Goal: Information Seeking & Learning: Understand process/instructions

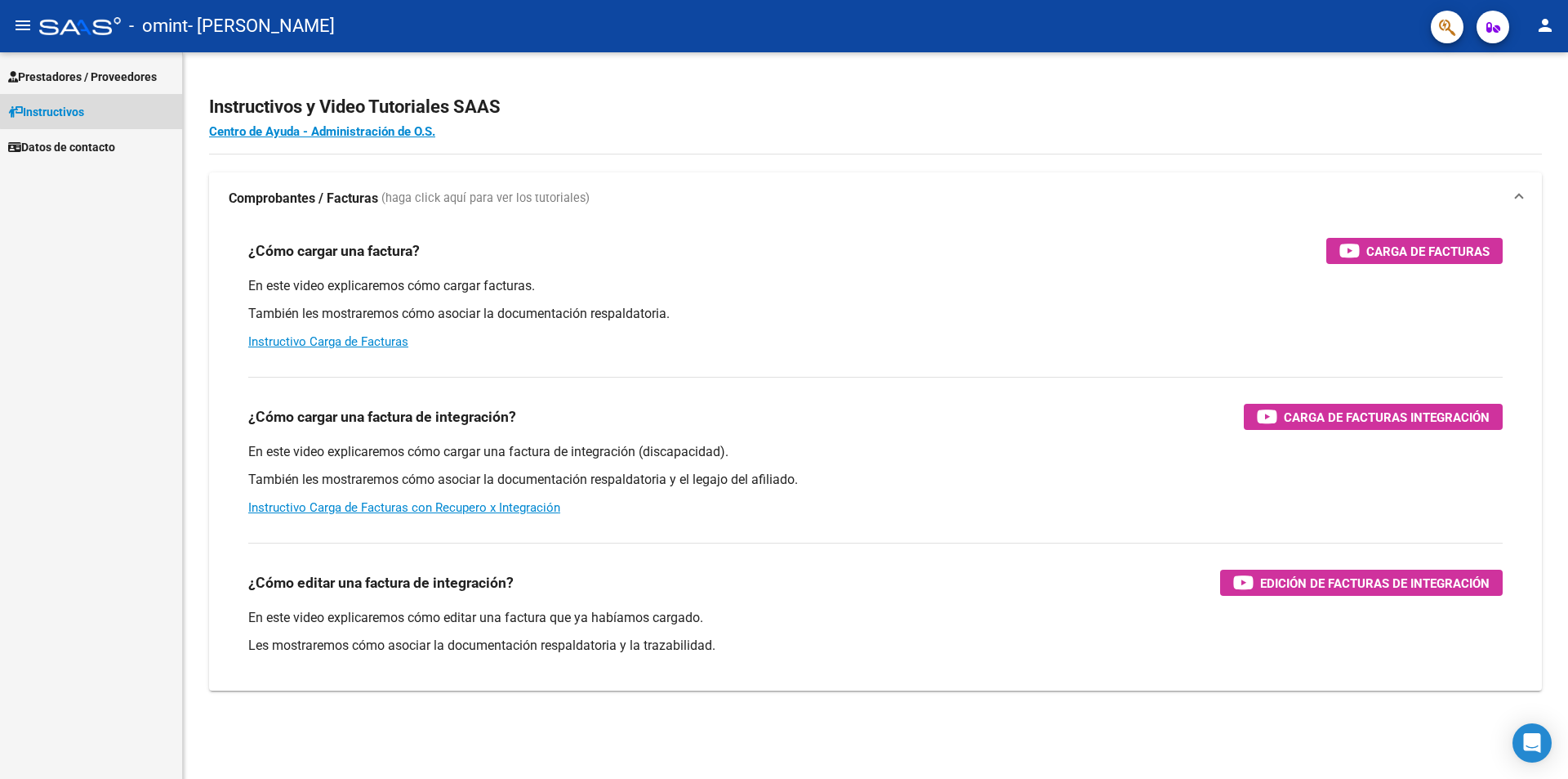
click at [103, 110] on link "Instructivos" at bounding box center [91, 111] width 182 height 35
click at [115, 69] on span "Prestadores / Proveedores" at bounding box center [82, 77] width 148 height 18
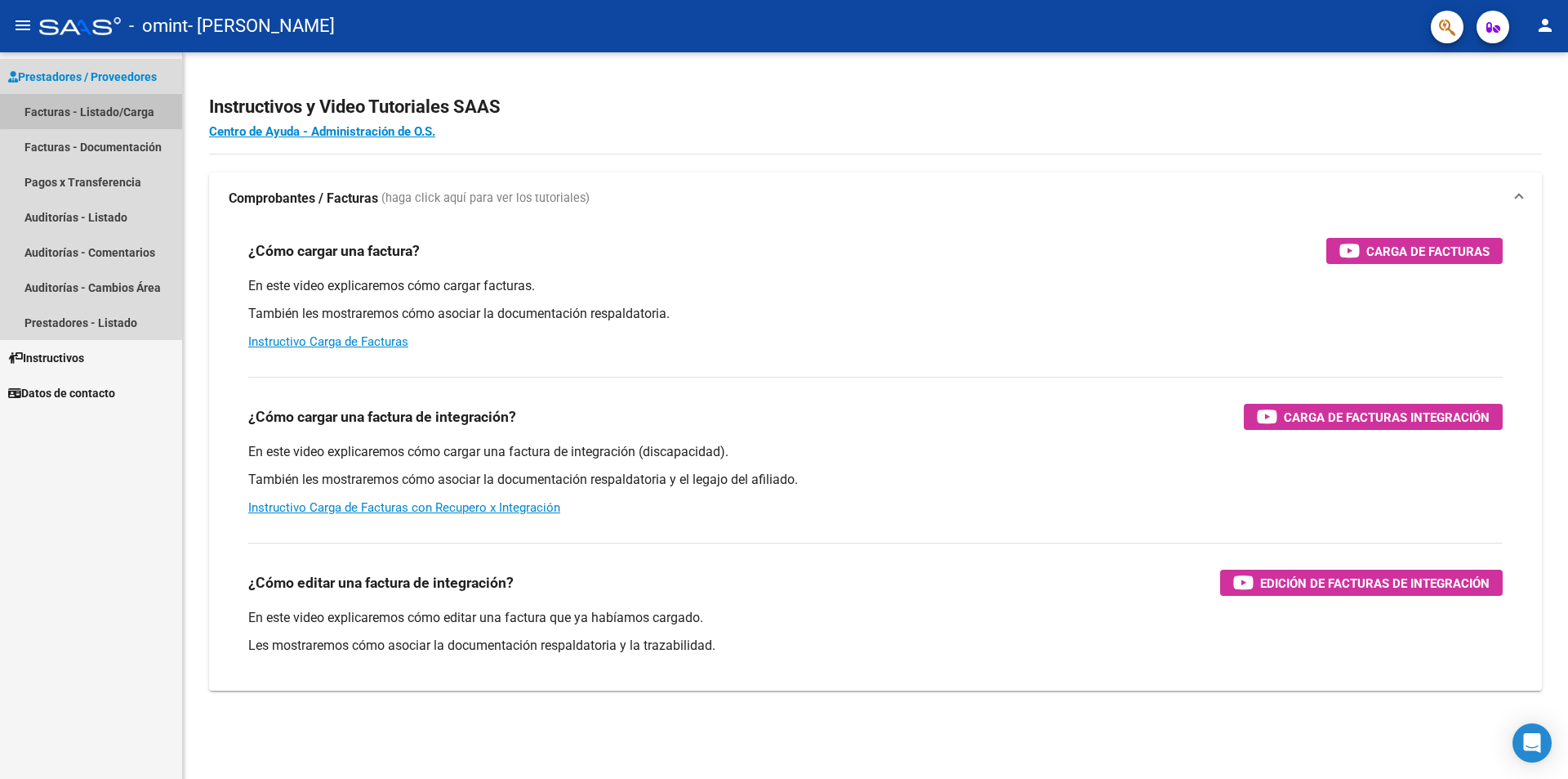
click at [98, 107] on link "Facturas - Listado/Carga" at bounding box center [91, 111] width 182 height 35
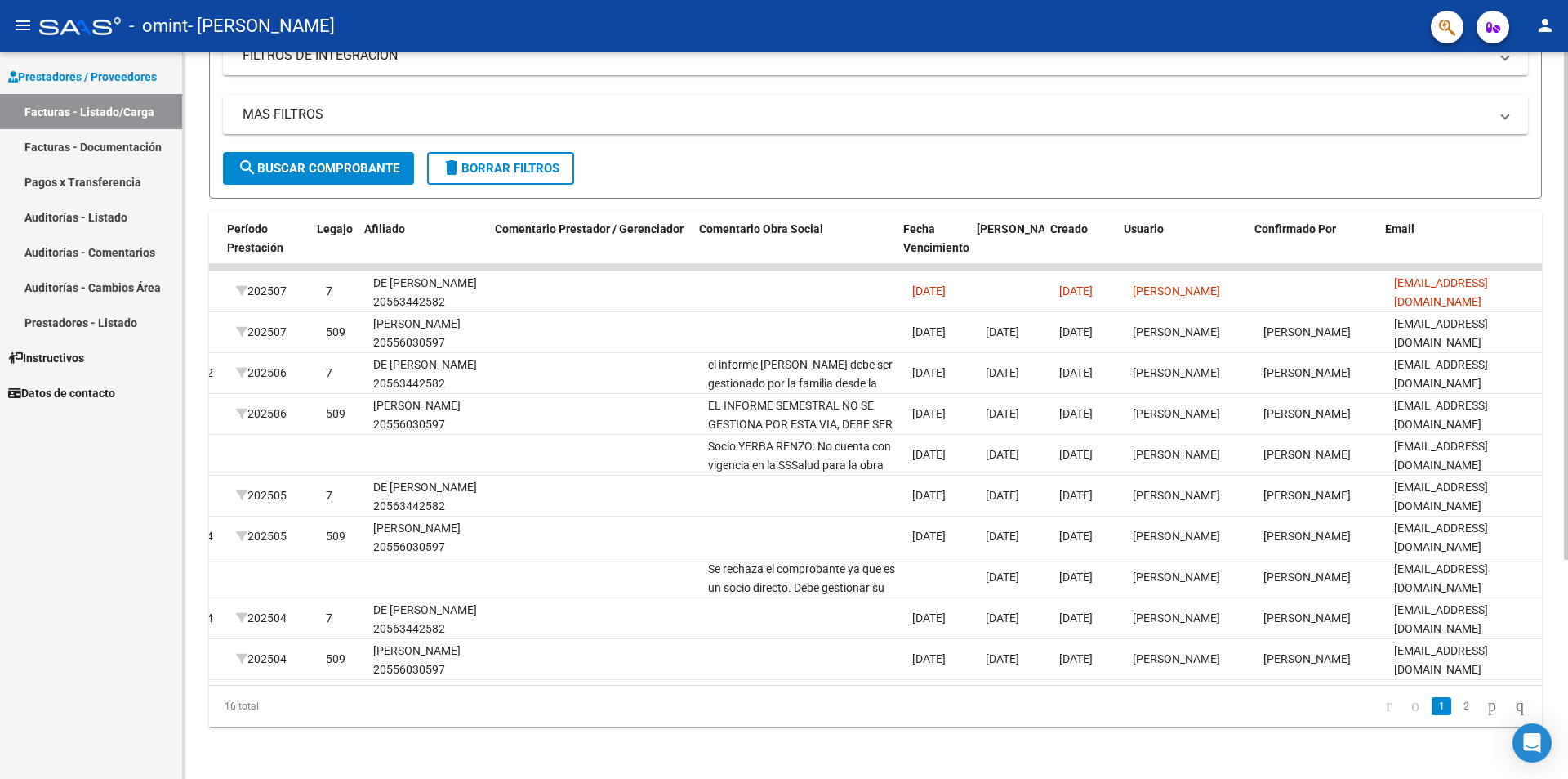
scroll to position [0, 2110]
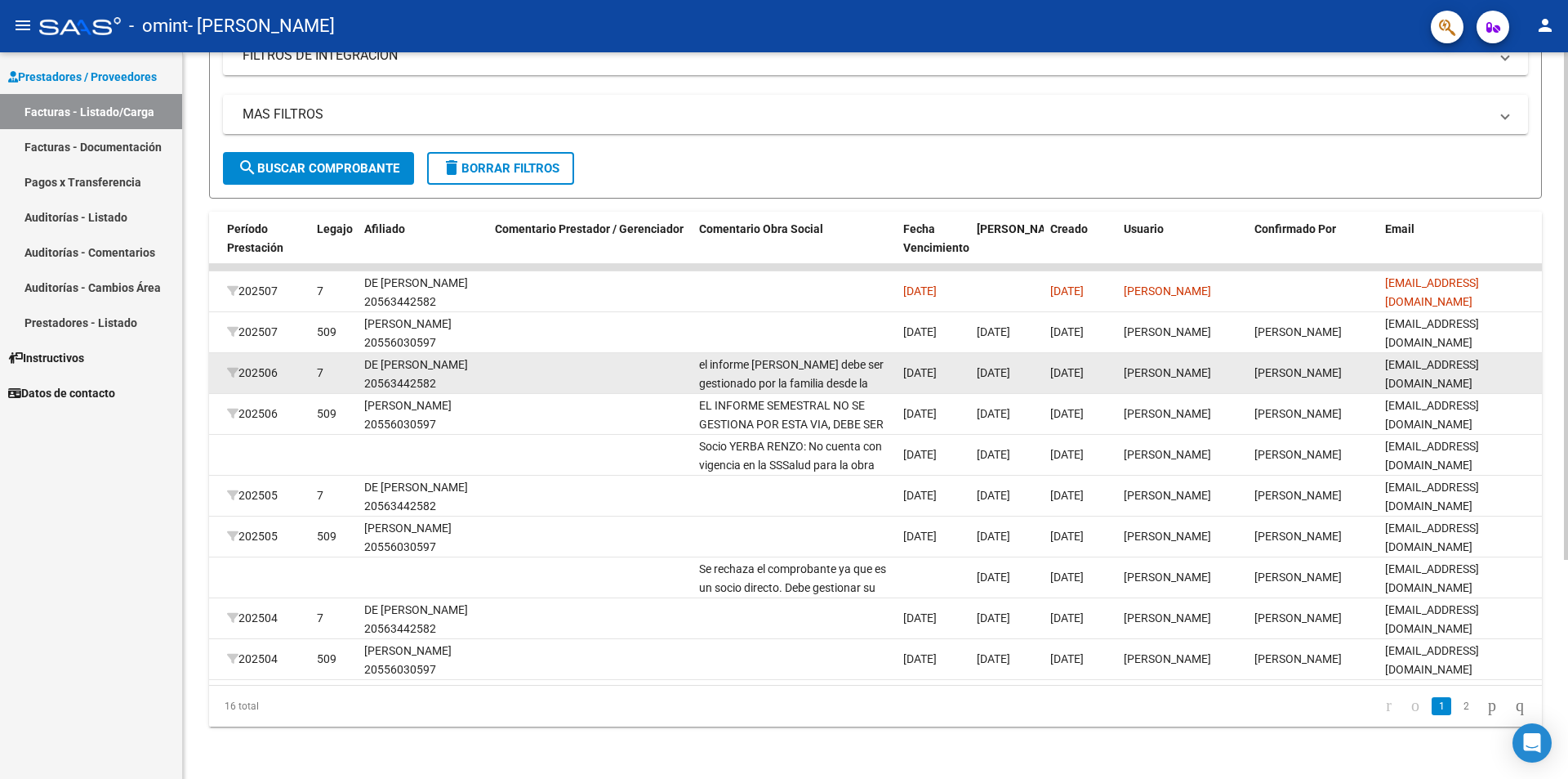
click at [823, 361] on div "el informe [PERSON_NAME] debe ser gestionado por la familia desde la web de omi…" at bounding box center [795, 372] width 191 height 34
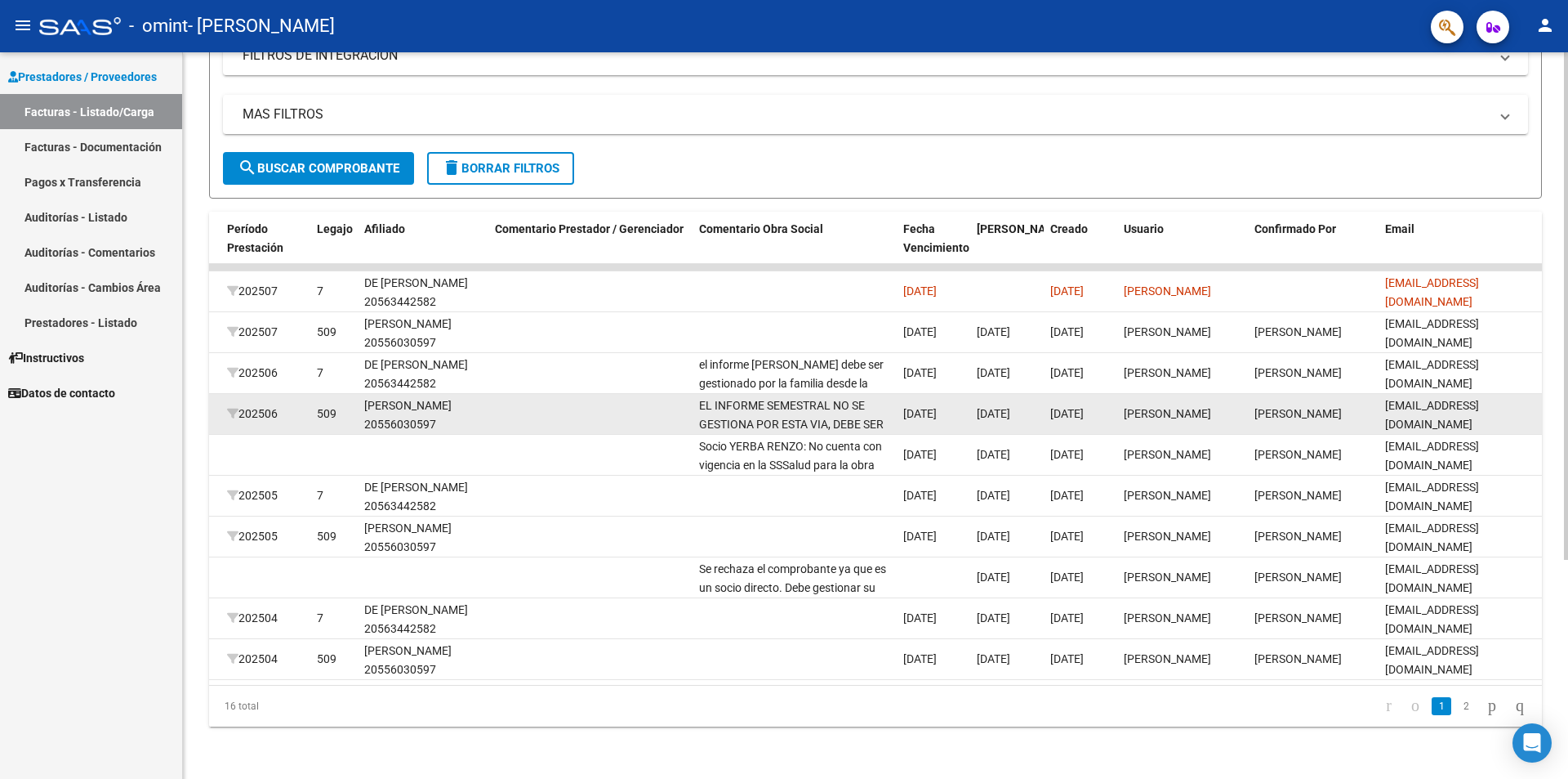
click at [803, 399] on span "EL INFORME SEMESTRAL NO SE GESTIONA POR ESTA VIA, DEBE SER CARGADO POR LA FAMIL…" at bounding box center [791, 434] width 185 height 69
click at [799, 413] on span "EL INFORME SEMESTRAL NO SE GESTIONA POR ESTA VIA, DEBE SER CARGADO POR LA FAMIL…" at bounding box center [791, 434] width 185 height 69
click at [796, 399] on span "EL INFORME SEMESTRAL NO SE GESTIONA POR ESTA VIA, DEBE SER CARGADO POR LA FAMIL…" at bounding box center [791, 434] width 185 height 69
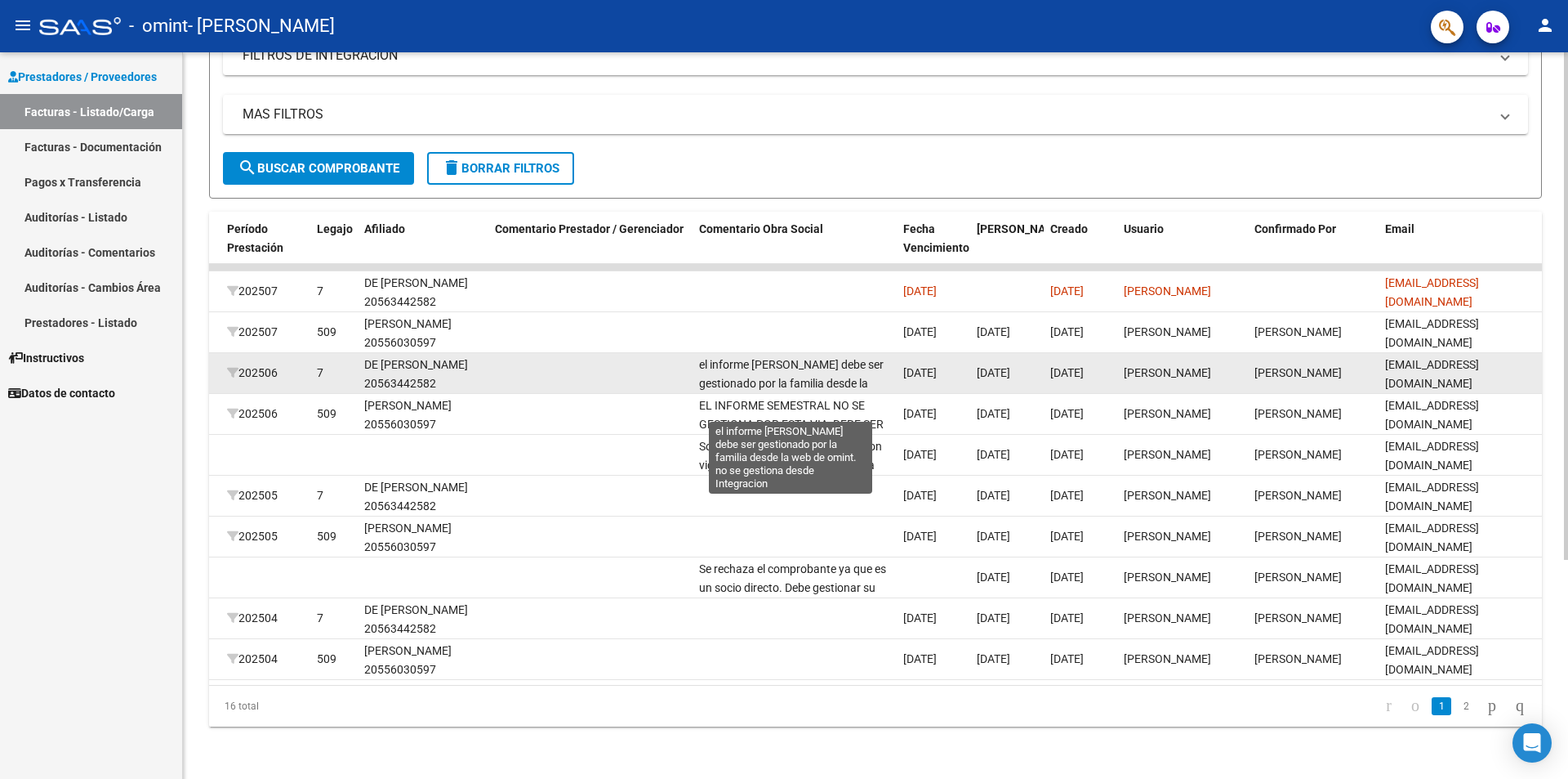
click at [782, 358] on span "el informe [PERSON_NAME] debe ser gestionado por la familia desde la web de omi…" at bounding box center [791, 392] width 185 height 69
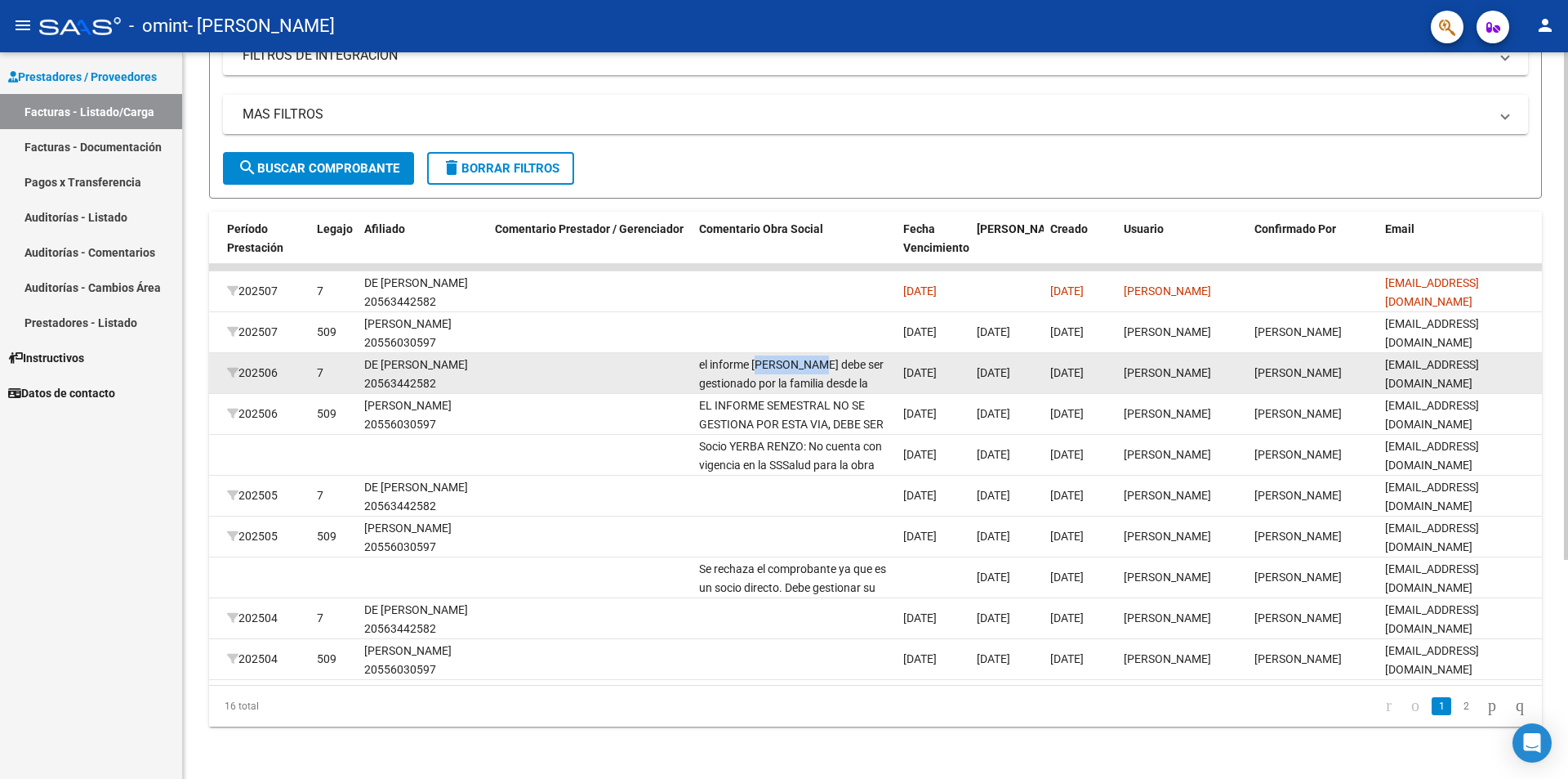
click at [782, 358] on span "el informe [PERSON_NAME] debe ser gestionado por la familia desde la web de omi…" at bounding box center [791, 392] width 185 height 69
